Goal: Task Accomplishment & Management: Manage account settings

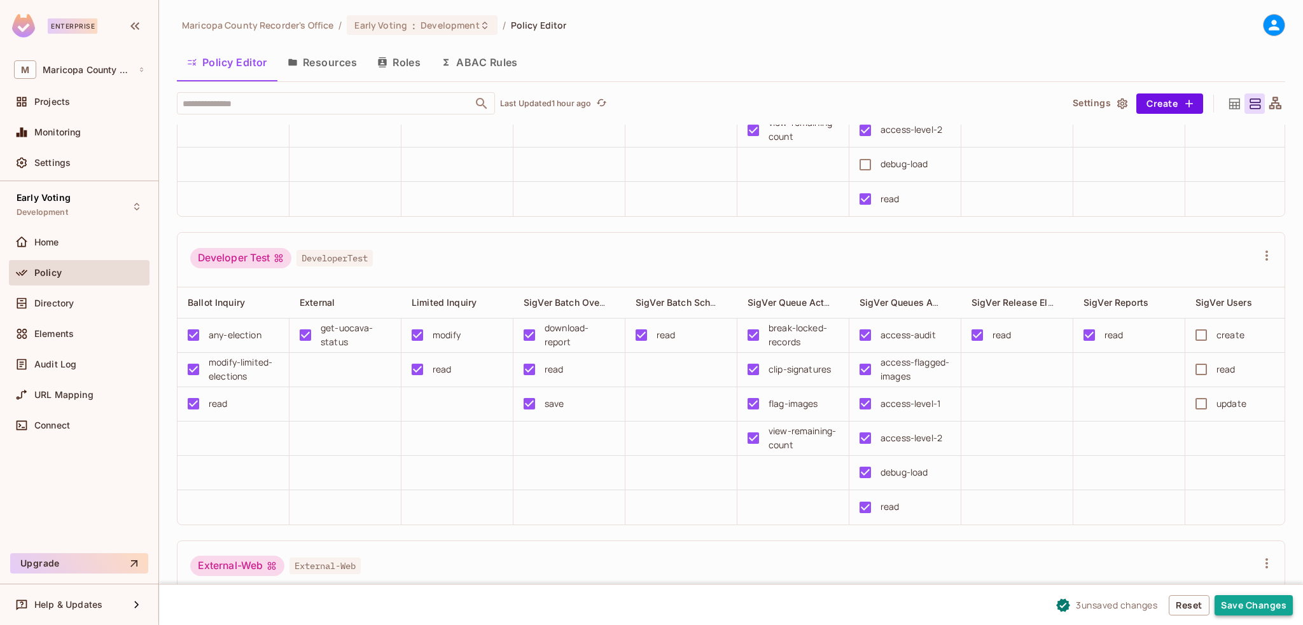
click at [1263, 608] on button "Save Changes" at bounding box center [1253, 605] width 78 height 20
click at [1242, 607] on button "Save Changes" at bounding box center [1253, 605] width 78 height 20
click at [1262, 605] on button "Save Changes" at bounding box center [1253, 605] width 78 height 20
click at [1249, 600] on button "Save Changes" at bounding box center [1253, 605] width 78 height 20
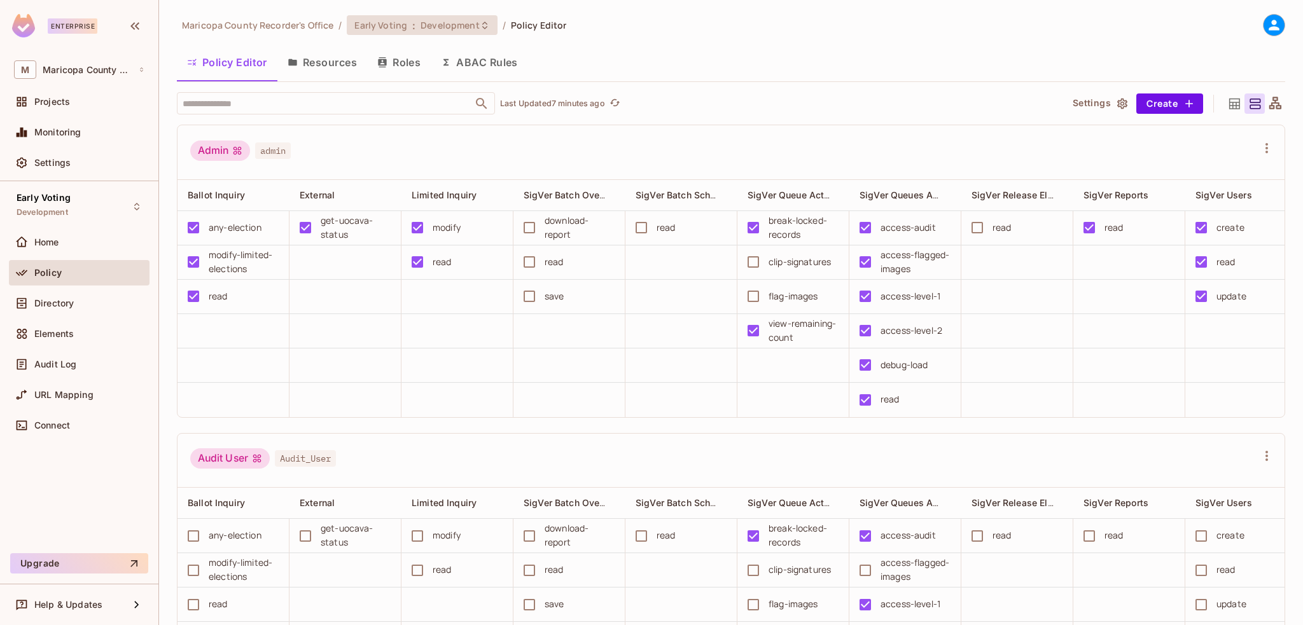
click at [453, 25] on span "Development" at bounding box center [449, 25] width 59 height 12
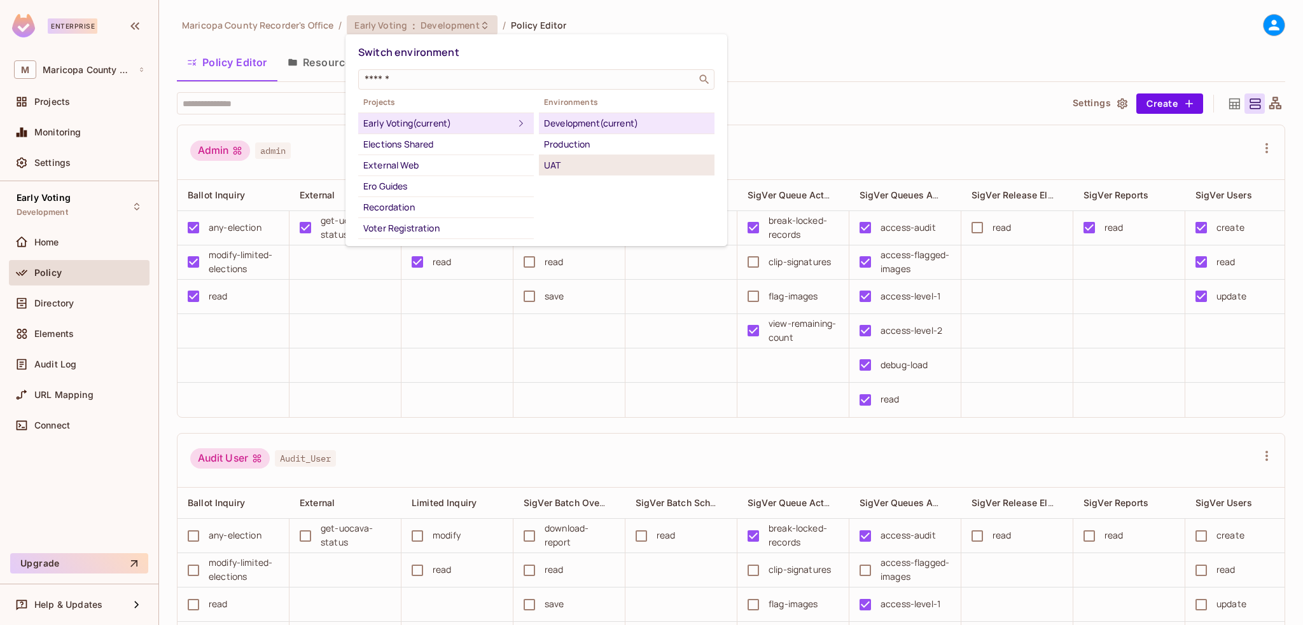
click at [576, 160] on div "UAT" at bounding box center [626, 165] width 165 height 15
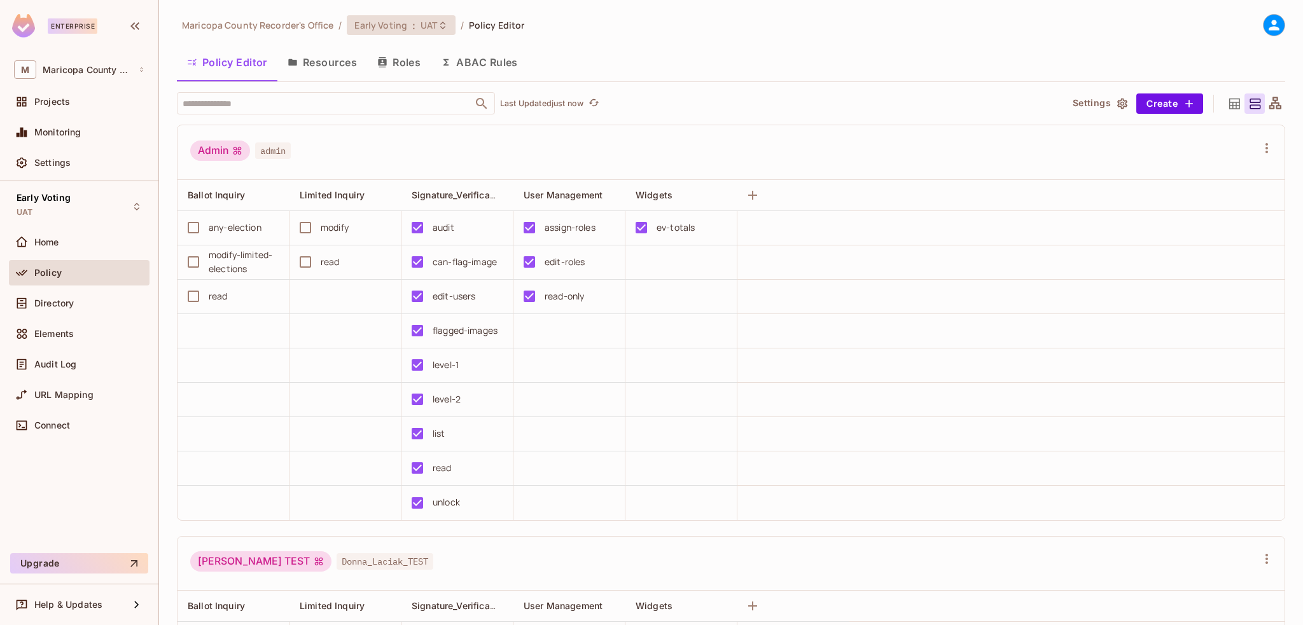
click at [404, 24] on span "Early Voting" at bounding box center [380, 25] width 53 height 12
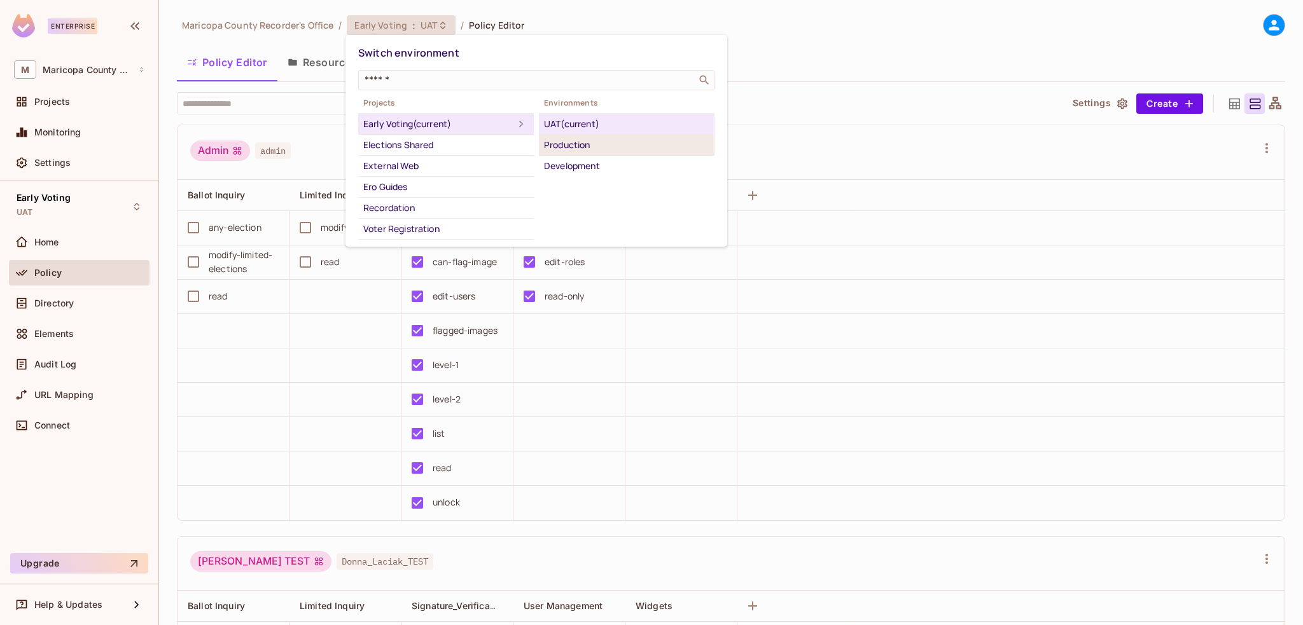
click at [567, 144] on div "Production" at bounding box center [626, 144] width 165 height 15
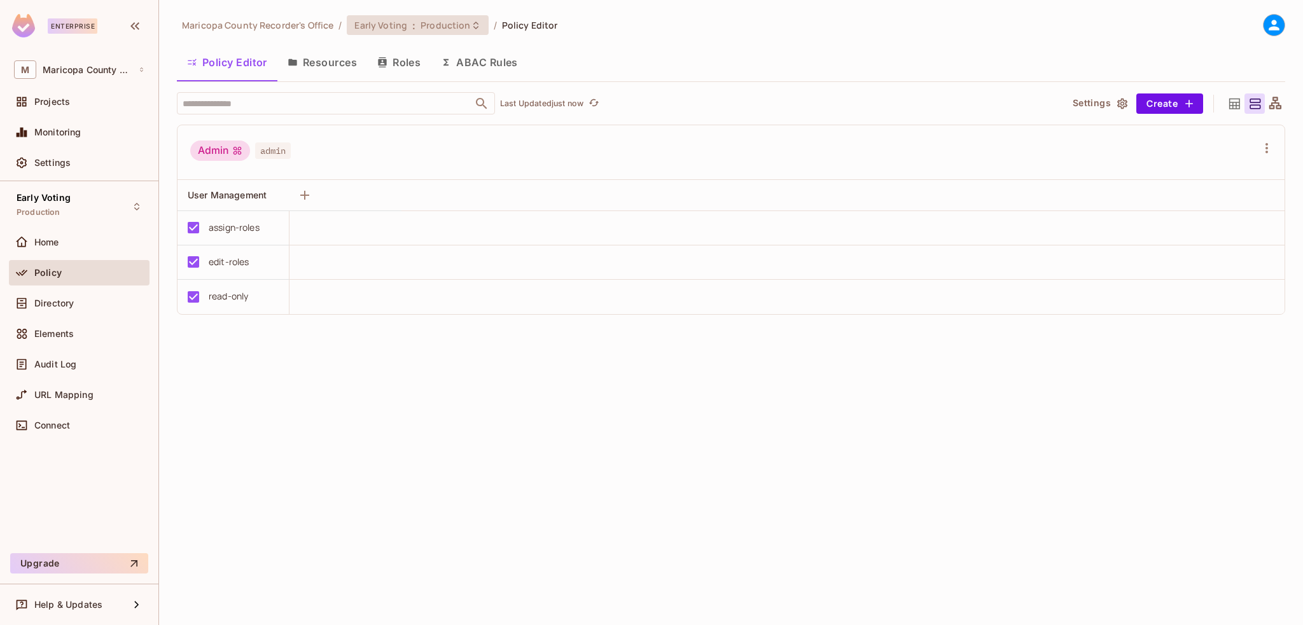
click at [427, 32] on div "Early Voting : Production" at bounding box center [417, 25] width 141 height 20
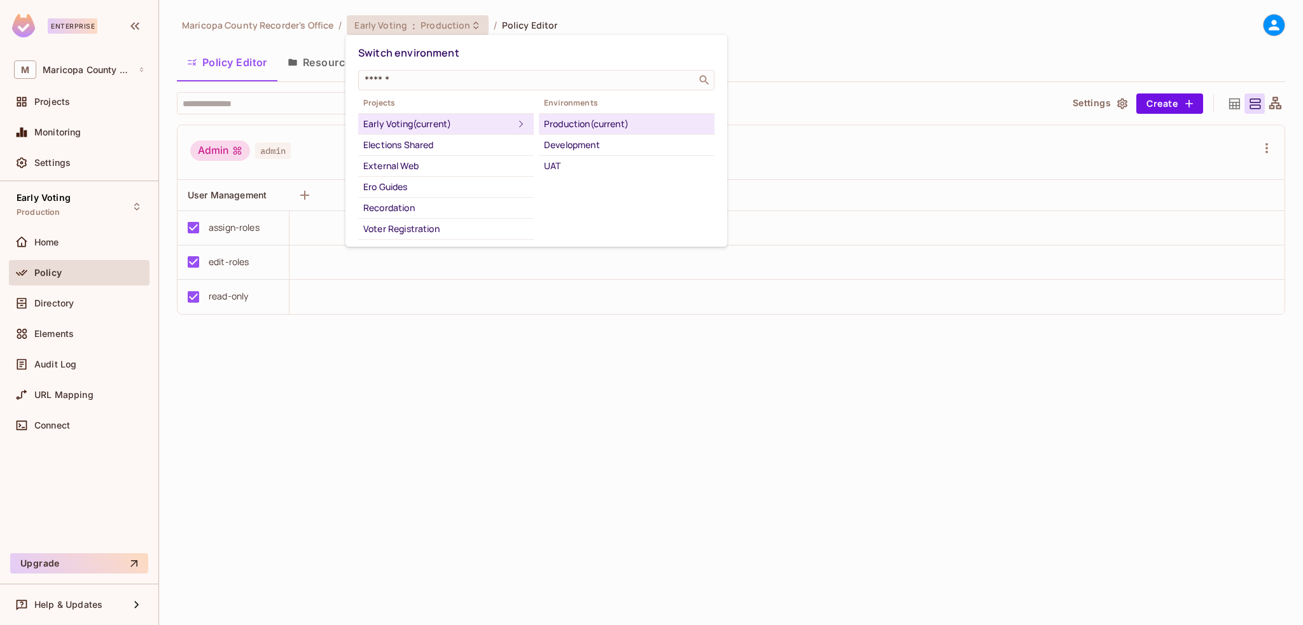
click at [598, 148] on div "Development" at bounding box center [626, 144] width 165 height 15
